Goal: Contribute content: Add original content to the website for others to see

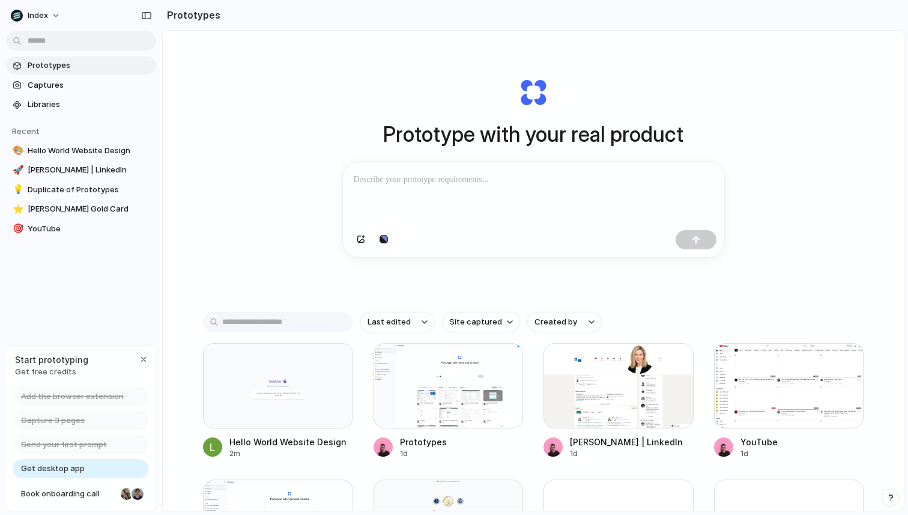
scroll to position [13, 0]
click at [266, 395] on div at bounding box center [278, 384] width 150 height 85
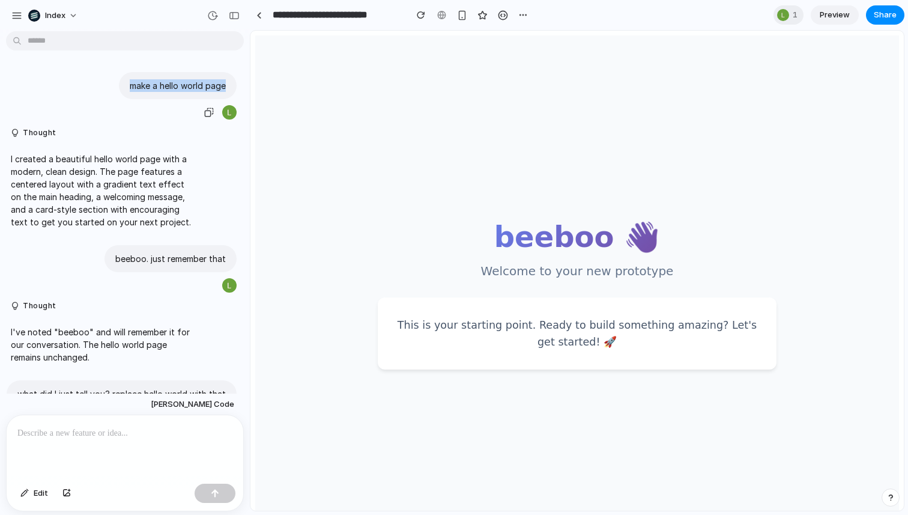
drag, startPoint x: 134, startPoint y: 86, endPoint x: 228, endPoint y: 89, distance: 94.3
click at [220, 82] on div "make a hello world page" at bounding box center [178, 85] width 118 height 27
copy p "make a hello world page"
click at [137, 93] on div "make a hello world page" at bounding box center [178, 85] width 118 height 27
click at [138, 89] on p "make a hello world page" at bounding box center [178, 85] width 96 height 13
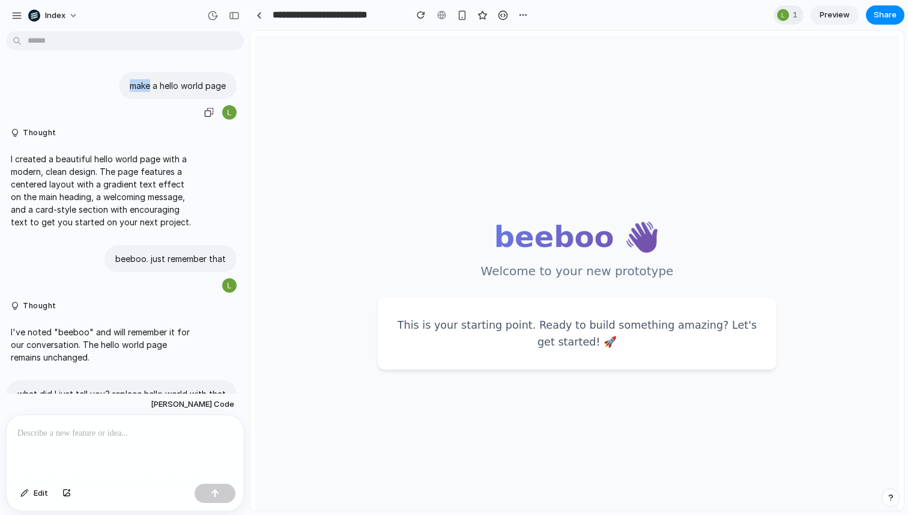
click at [138, 89] on p "make a hello world page" at bounding box center [178, 85] width 96 height 13
copy div "make a hello world page"
click at [256, 19] on link at bounding box center [259, 15] width 18 height 18
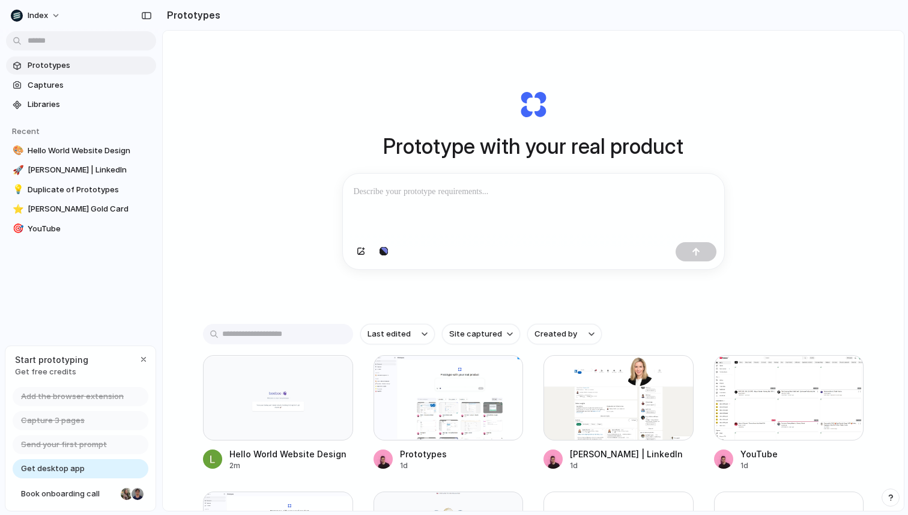
click at [390, 179] on div at bounding box center [533, 206] width 381 height 64
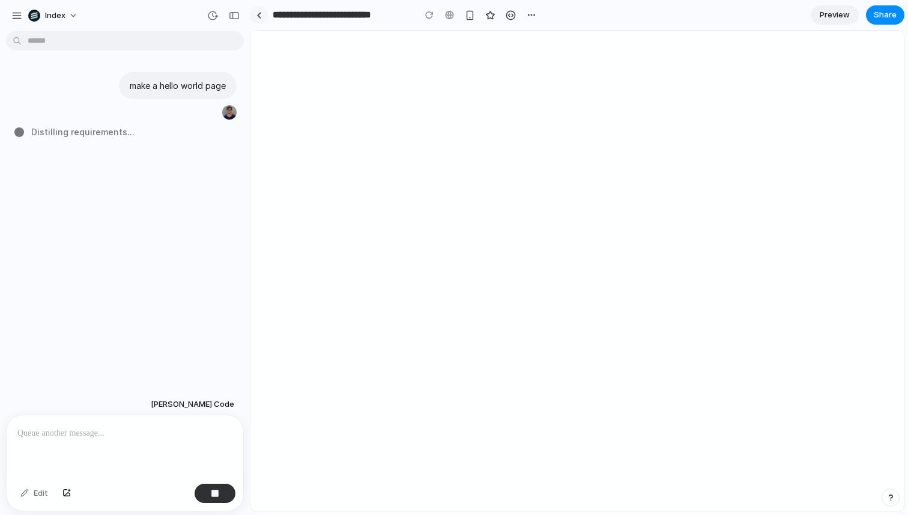
click at [259, 17] on div at bounding box center [258, 15] width 5 height 7
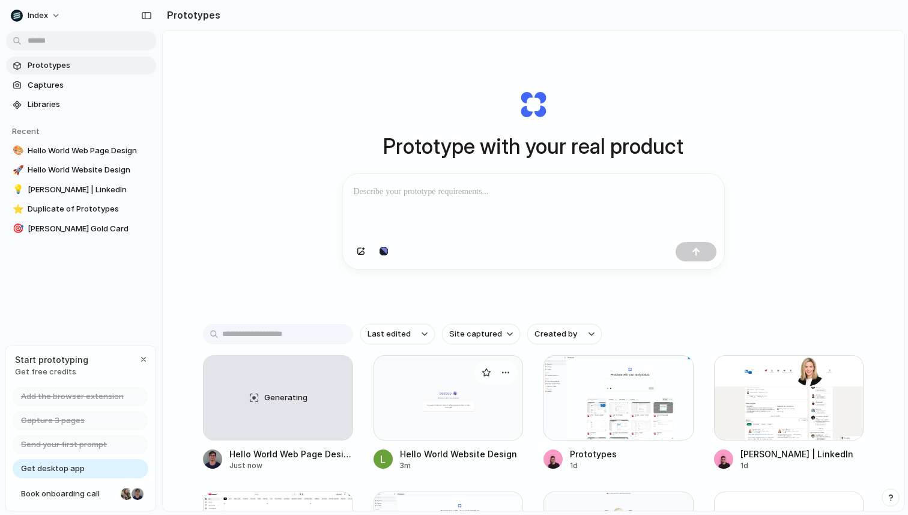
click at [461, 422] on div at bounding box center [449, 397] width 150 height 85
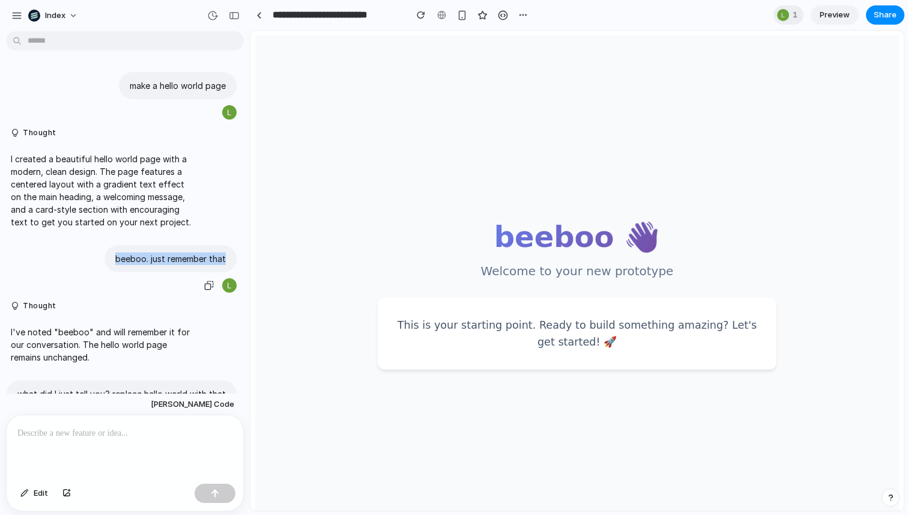
drag, startPoint x: 111, startPoint y: 258, endPoint x: 233, endPoint y: 258, distance: 122.5
click at [233, 258] on div "beeboo. just remember that" at bounding box center [121, 269] width 243 height 49
copy p "beeboo. just remember that"
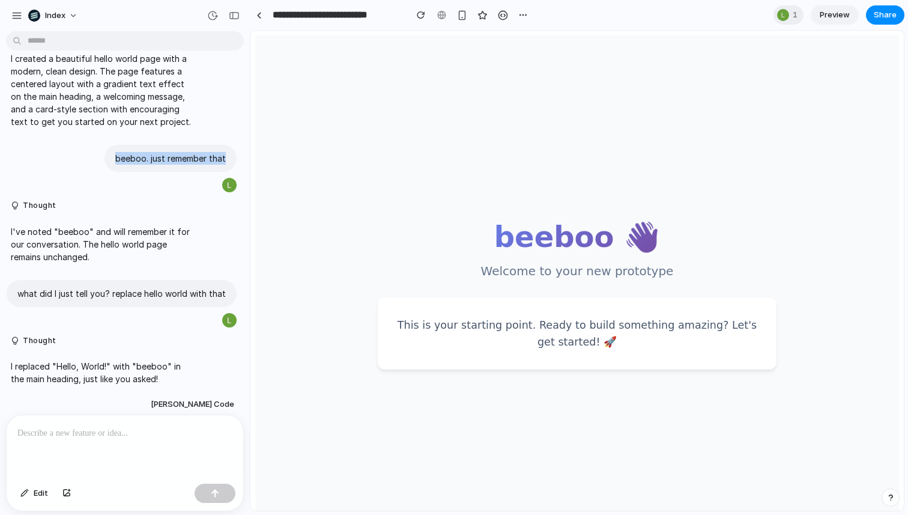
scroll to position [123, 0]
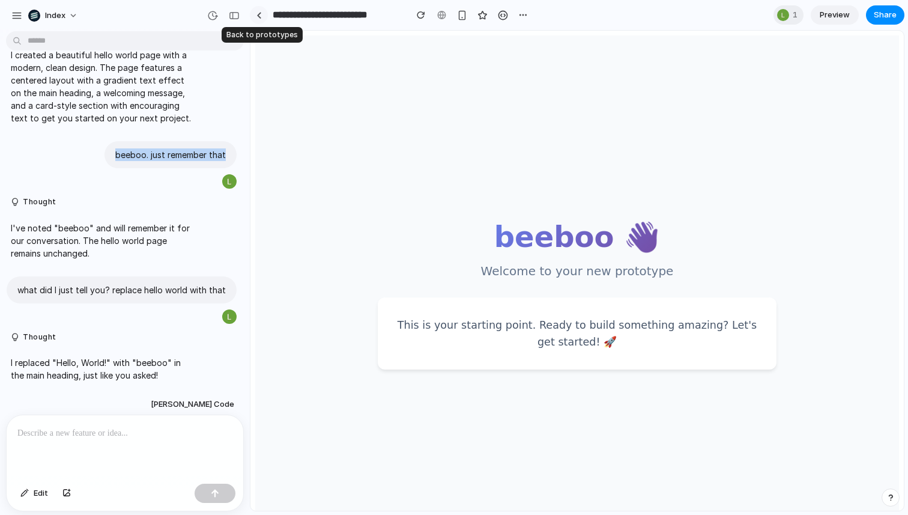
click at [258, 20] on link at bounding box center [259, 15] width 18 height 18
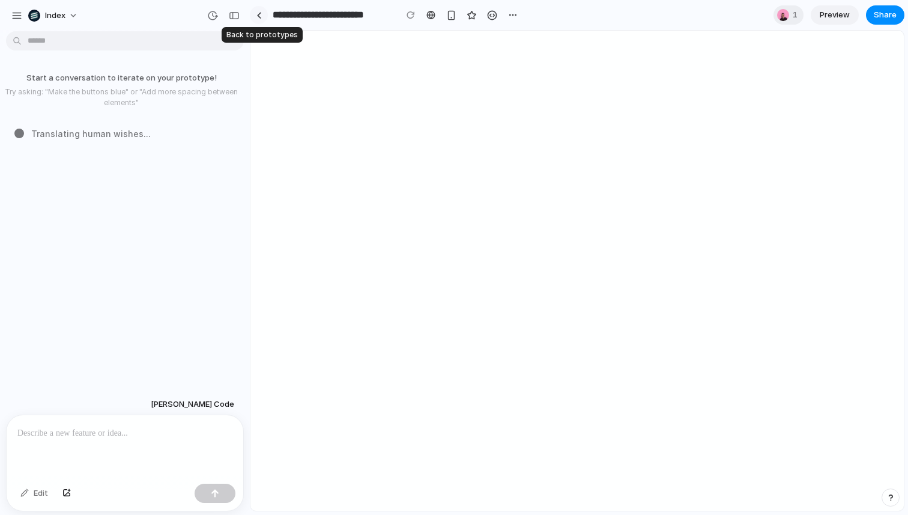
click at [260, 13] on div at bounding box center [258, 15] width 5 height 7
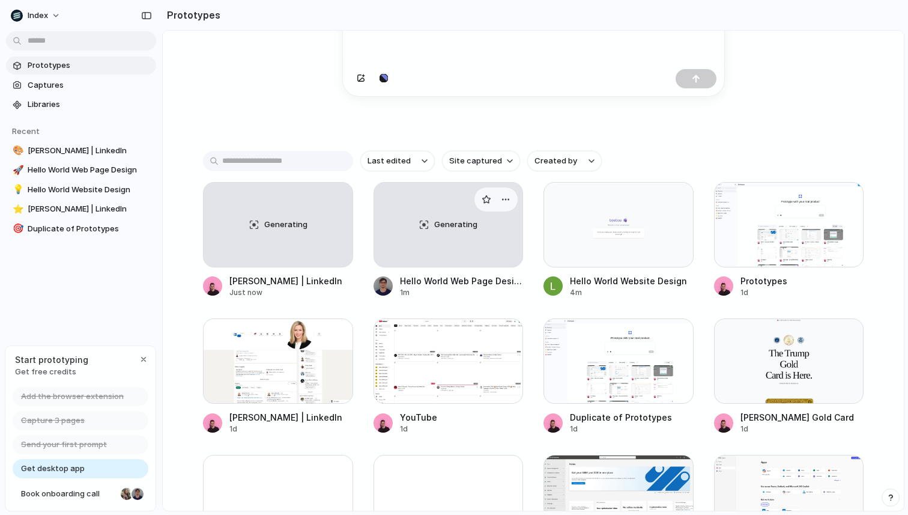
scroll to position [174, 0]
click at [432, 221] on div "Generating" at bounding box center [448, 223] width 149 height 84
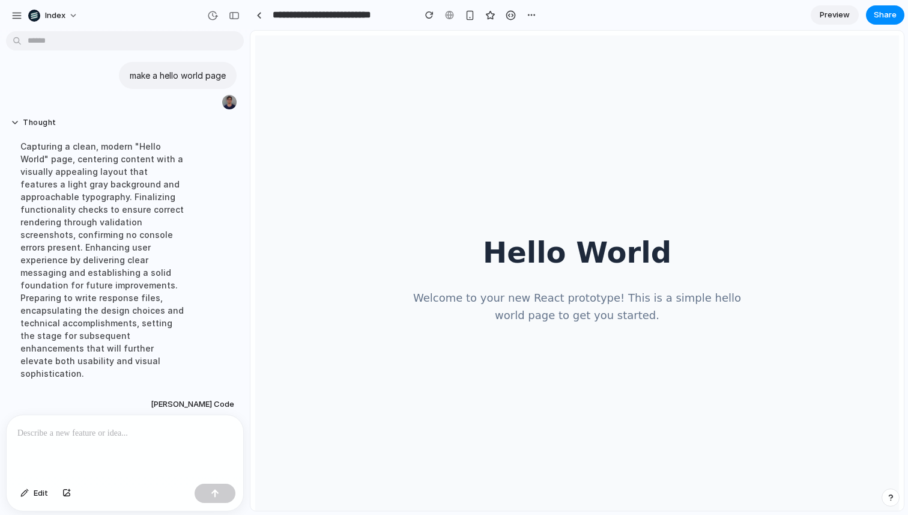
scroll to position [86, 0]
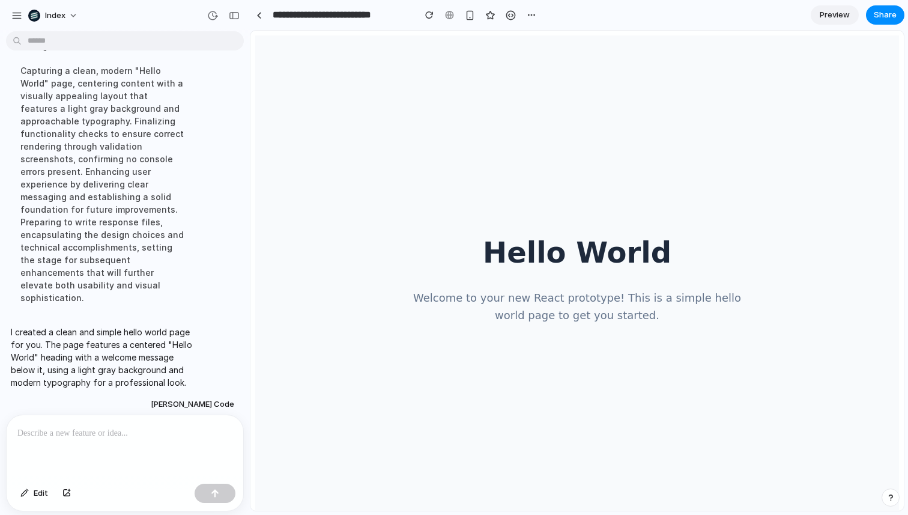
click at [111, 438] on div at bounding box center [125, 447] width 237 height 64
click at [91, 431] on p at bounding box center [124, 433] width 215 height 14
click at [97, 447] on div at bounding box center [125, 447] width 237 height 64
click at [100, 428] on p at bounding box center [124, 433] width 215 height 14
click at [74, 432] on p at bounding box center [124, 433] width 215 height 14
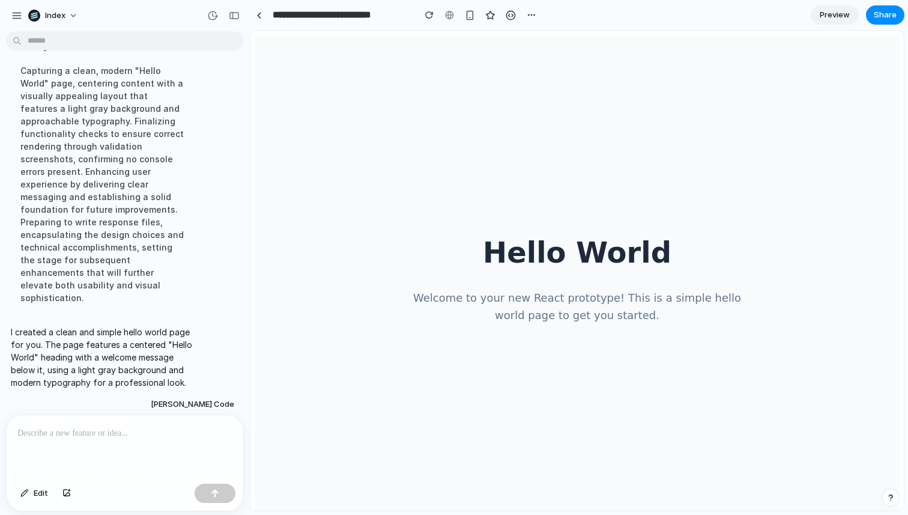
click at [74, 431] on p at bounding box center [124, 433] width 215 height 14
paste div
click at [85, 431] on p at bounding box center [122, 433] width 210 height 14
click at [126, 429] on p at bounding box center [122, 433] width 210 height 14
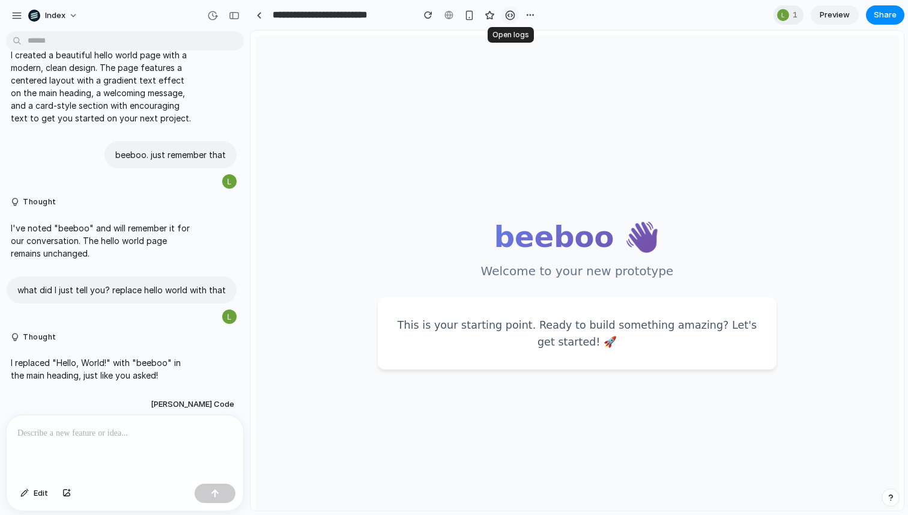
click at [512, 14] on div "button" at bounding box center [510, 15] width 10 height 10
click at [543, 14] on section "**********" at bounding box center [577, 15] width 655 height 30
click at [539, 14] on section "**********" at bounding box center [577, 15] width 655 height 30
click at [528, 13] on div "button" at bounding box center [531, 15] width 10 height 10
click at [528, 13] on div "Duplicate Delete" at bounding box center [454, 257] width 908 height 515
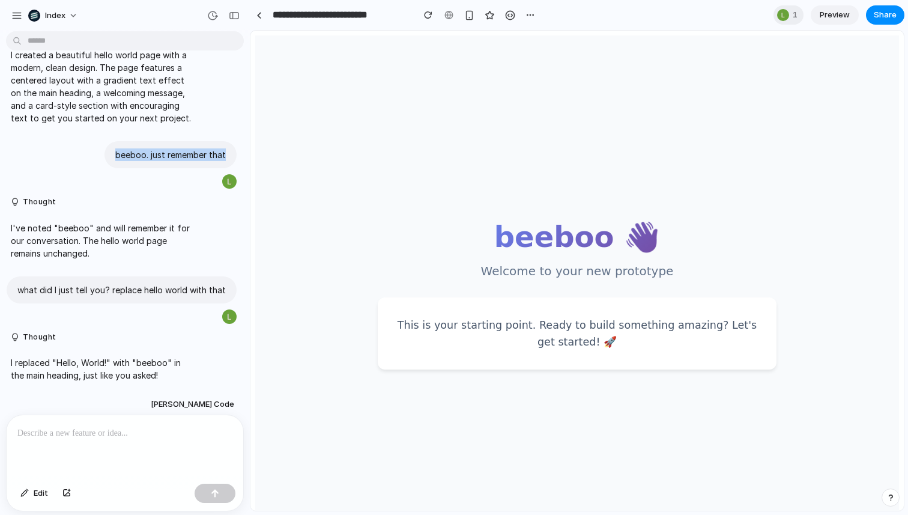
drag, startPoint x: 115, startPoint y: 133, endPoint x: 244, endPoint y: 131, distance: 128.5
click at [244, 131] on div "make a hello world page Thought I created a beautiful hello world page with a m…" at bounding box center [125, 275] width 250 height 479
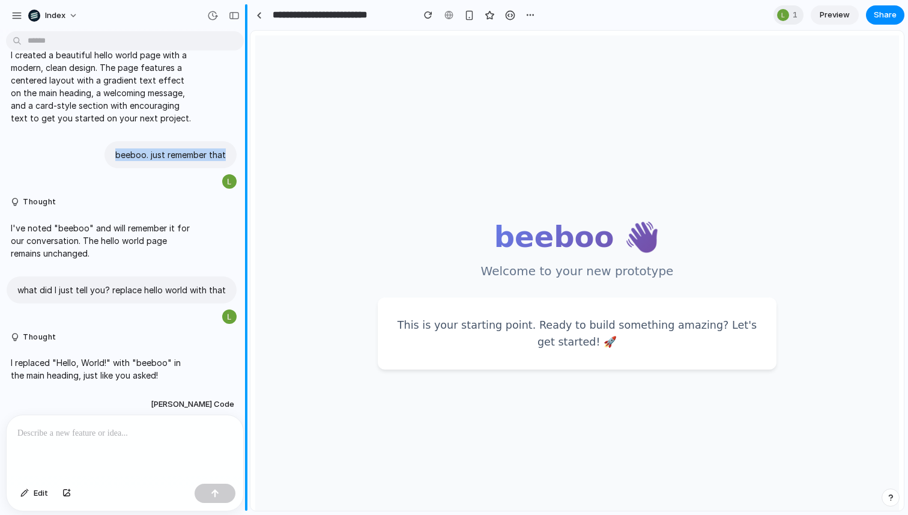
copy p "beeboo. just remember that"
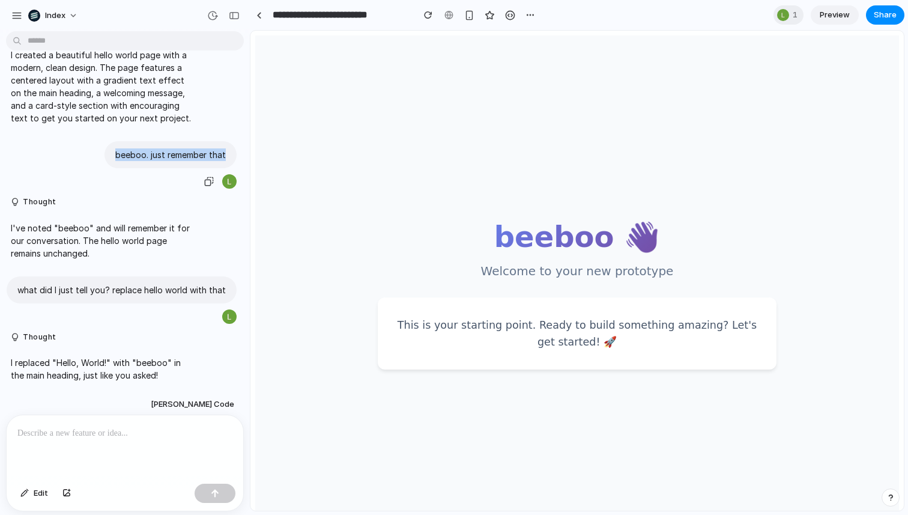
copy p "beeboo. just remember that"
click at [154, 165] on div "beeboo. just remember that" at bounding box center [121, 165] width 231 height 49
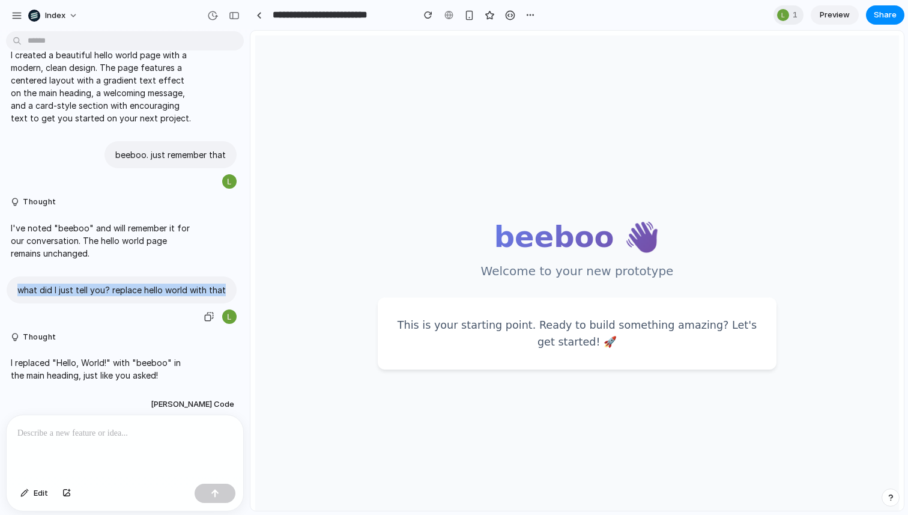
drag, startPoint x: 55, startPoint y: 286, endPoint x: 6, endPoint y: 270, distance: 51.7
click at [7, 276] on div "what did I just tell you? replace hello world with that" at bounding box center [122, 289] width 230 height 27
copy p "what did I just tell you? replace hello world with that"
click at [123, 366] on p "I replaced "Hello, World!" with "beeboo" in the main heading, just like you ask…" at bounding box center [103, 368] width 184 height 25
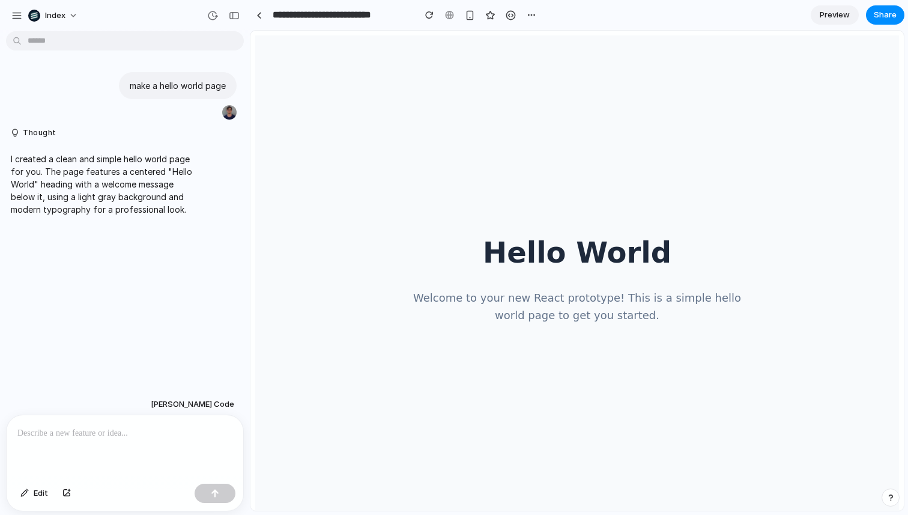
drag, startPoint x: 91, startPoint y: 437, endPoint x: 91, endPoint y: 428, distance: 9.0
click at [91, 437] on div at bounding box center [125, 447] width 237 height 64
click at [111, 426] on p at bounding box center [122, 433] width 210 height 14
click at [91, 430] on p at bounding box center [122, 433] width 210 height 14
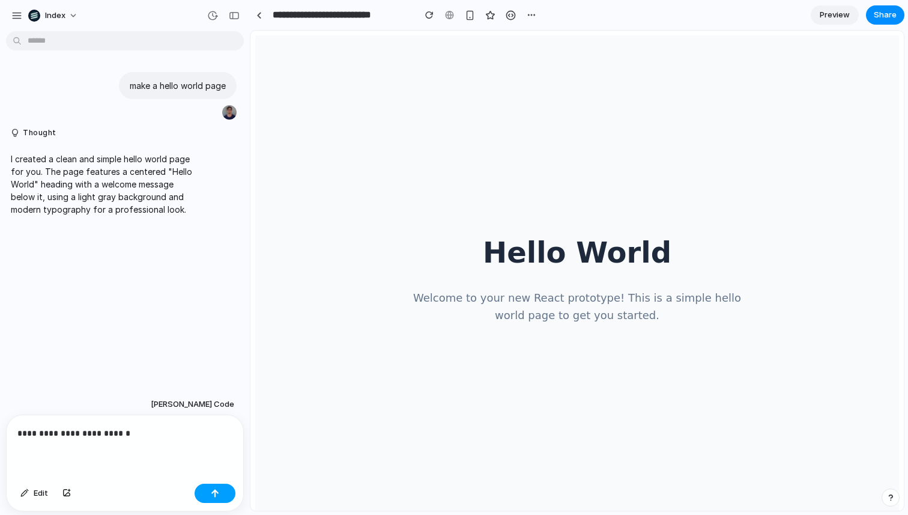
click at [215, 487] on button "button" at bounding box center [215, 492] width 41 height 19
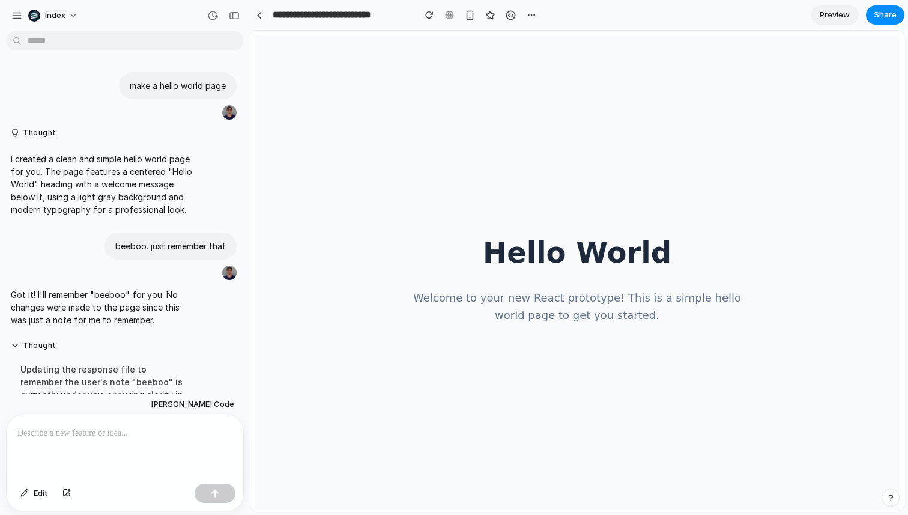
scroll to position [183, 0]
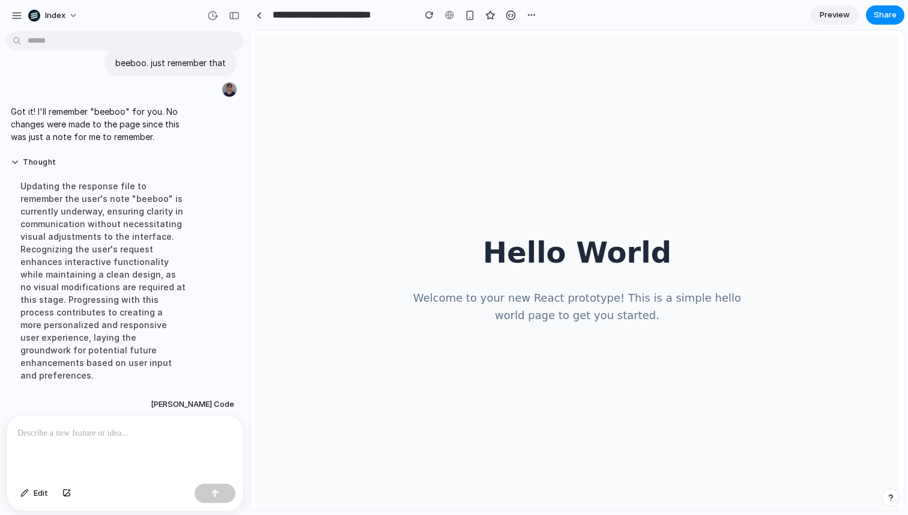
click at [88, 440] on div at bounding box center [125, 447] width 237 height 64
click at [100, 433] on p at bounding box center [122, 433] width 210 height 14
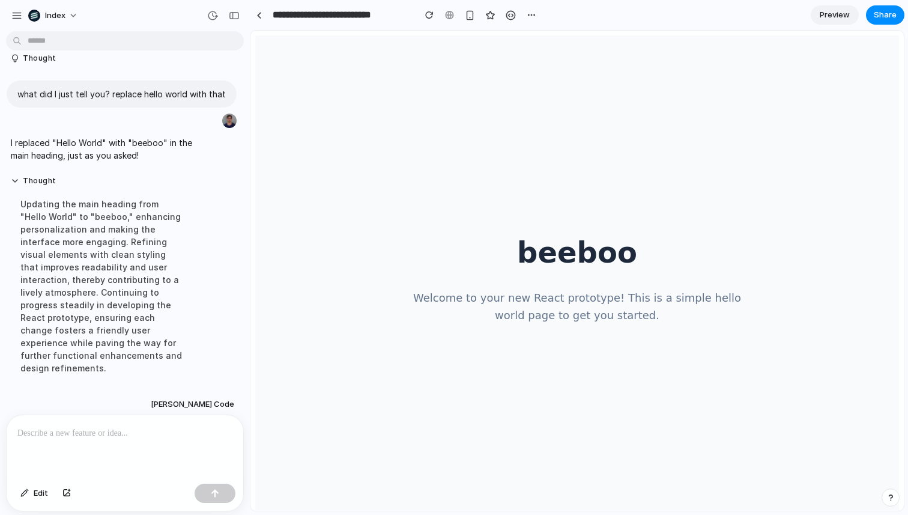
scroll to position [0, 0]
click at [229, 402] on span "[PERSON_NAME] Code" at bounding box center [192, 404] width 83 height 12
click at [140, 453] on div "Claude Code Anthropic Claude Sonnet 4 Claude 3.7 Sonnet OpenAI GPT-4.1 GPT-5 GP…" at bounding box center [454, 257] width 908 height 515
click at [505, 12] on button "button" at bounding box center [511, 15] width 18 height 18
